Goal: Task Accomplishment & Management: Use online tool/utility

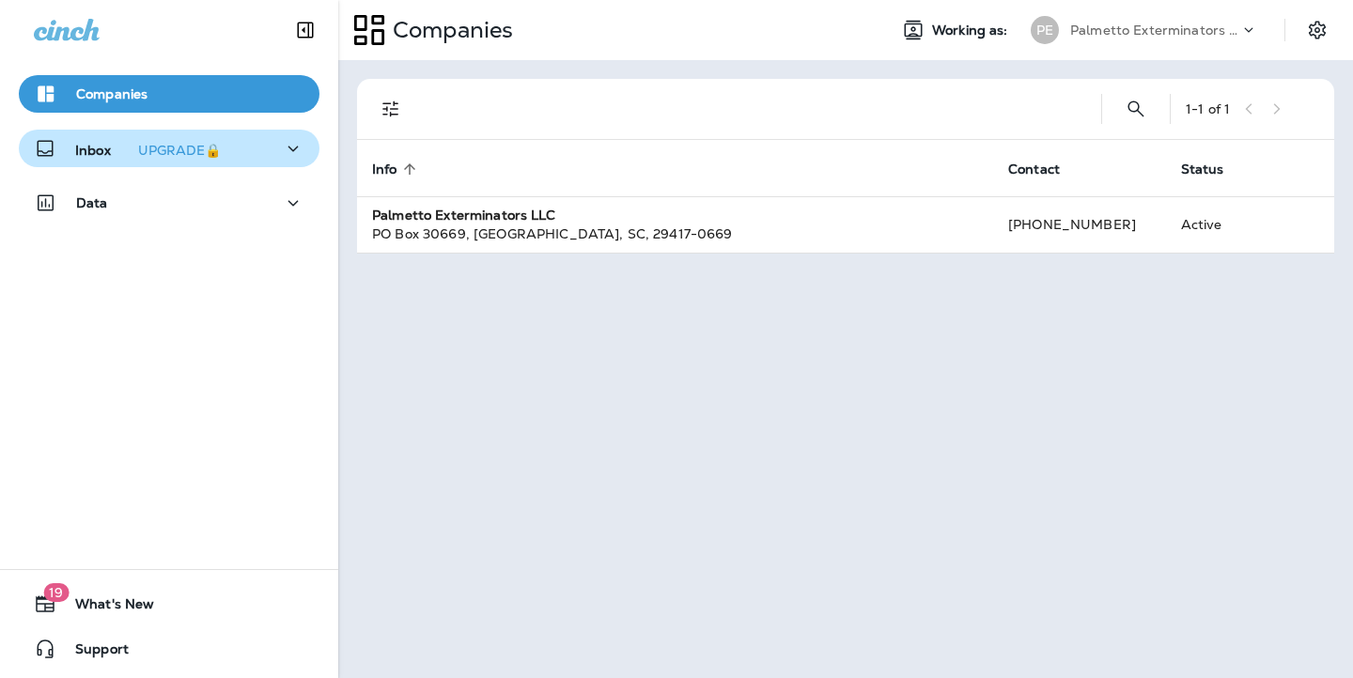
click at [253, 153] on div "Inbox UPGRADE🔒" at bounding box center [169, 148] width 271 height 23
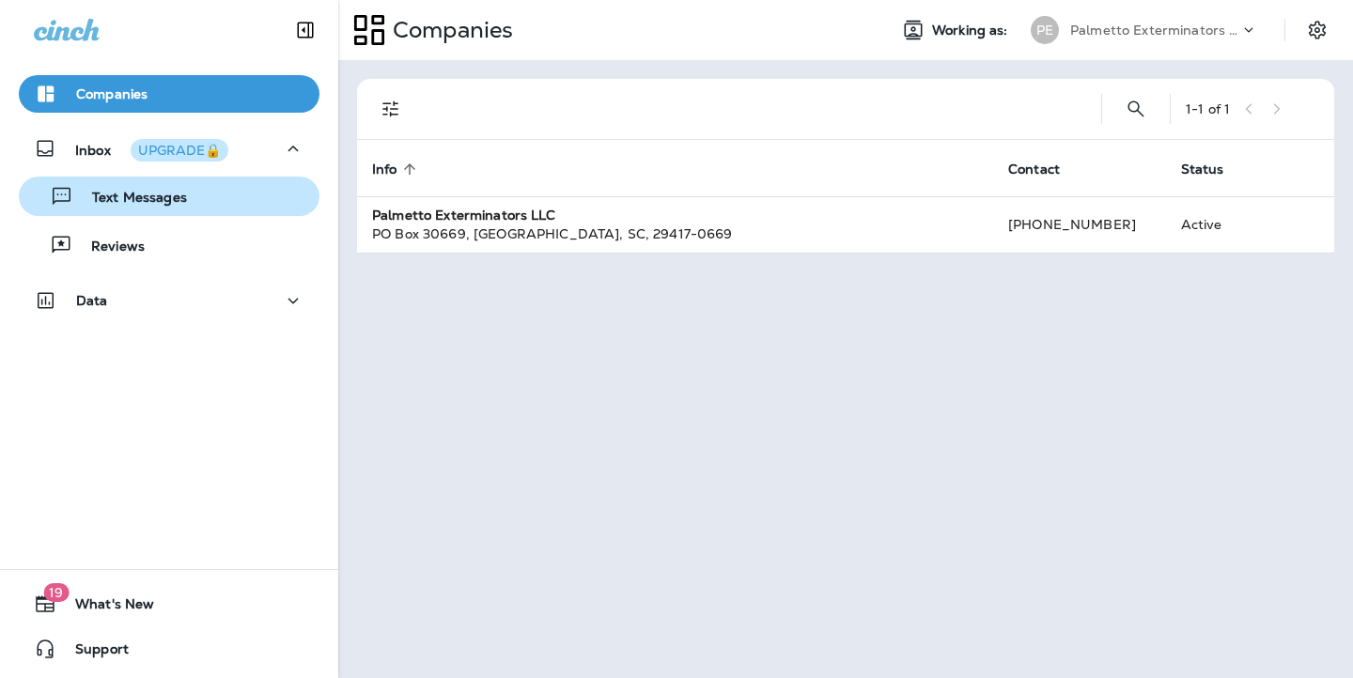
click at [203, 194] on div "Text Messages" at bounding box center [169, 196] width 286 height 28
